Goal: Task Accomplishment & Management: Manage account settings

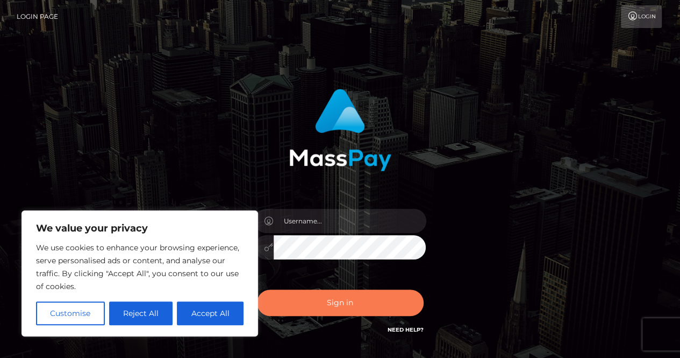
type input "[EMAIL_ADDRESS][DOMAIN_NAME]"
click at [379, 296] on button "Sign in" at bounding box center [340, 302] width 167 height 26
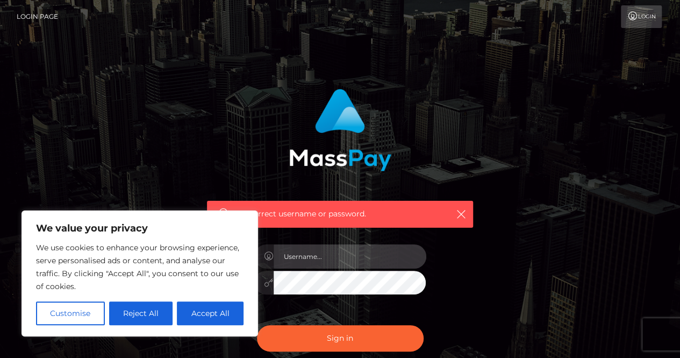
click at [341, 247] on input "text" at bounding box center [350, 256] width 153 height 24
type input "[EMAIL_ADDRESS][DOMAIN_NAME]"
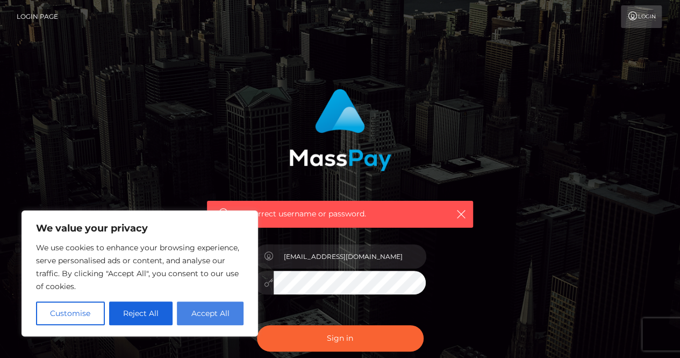
click at [195, 317] on button "Accept All" at bounding box center [210, 313] width 67 height 24
checkbox input "true"
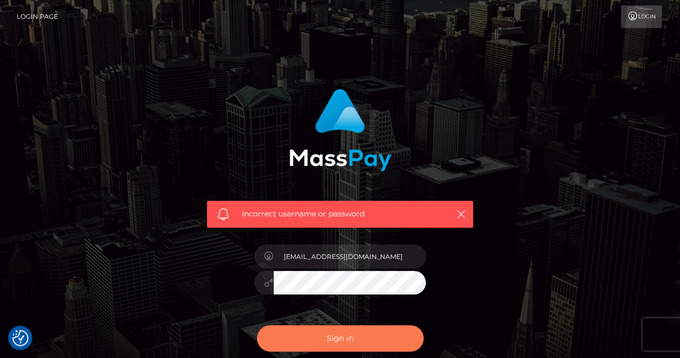
click at [313, 337] on button "Sign in" at bounding box center [340, 338] width 167 height 26
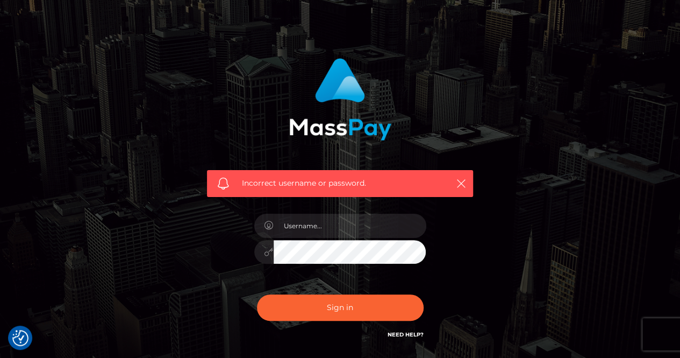
scroll to position [54, 0]
